Goal: Task Accomplishment & Management: Use online tool/utility

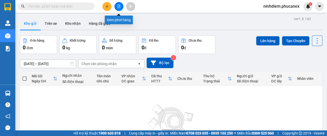
click at [116, 6] on button at bounding box center [118, 6] width 9 height 9
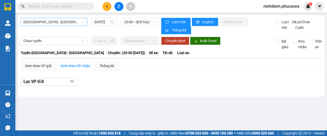
click at [58, 20] on span "[GEOGRAPHIC_DATA] - [GEOGRAPHIC_DATA]" at bounding box center [53, 22] width 61 height 8
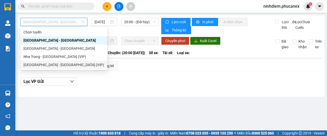
click at [33, 66] on div "[GEOGRAPHIC_DATA] - [GEOGRAPHIC_DATA] (VIP)" at bounding box center [63, 65] width 80 height 6
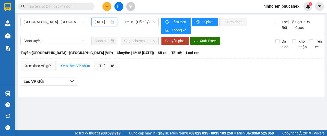
click at [101, 21] on input "[DATE]" at bounding box center [101, 22] width 15 height 6
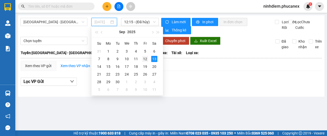
click at [142, 58] on div "12" at bounding box center [145, 59] width 6 height 6
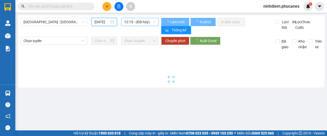
type input "[DATE]"
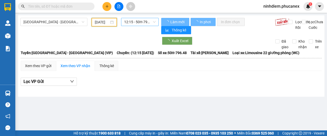
click at [138, 22] on span "12:15 - 50H-796.48" at bounding box center [139, 22] width 31 height 8
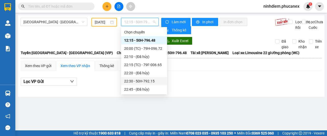
click at [139, 81] on div "22:30 - 50H-792.15" at bounding box center [144, 81] width 40 height 6
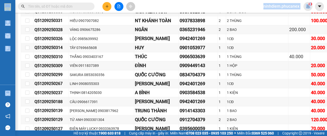
scroll to position [4426, 0]
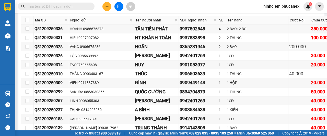
drag, startPoint x: 34, startPoint y: 61, endPoint x: 273, endPoint y: 107, distance: 242.5
copy div "L26654932418 IPSU DOLOR 5382055357 SITA 5567864332 5 5CO 30.862 adip.elitsedd E…"
